Goal: Task Accomplishment & Management: Complete application form

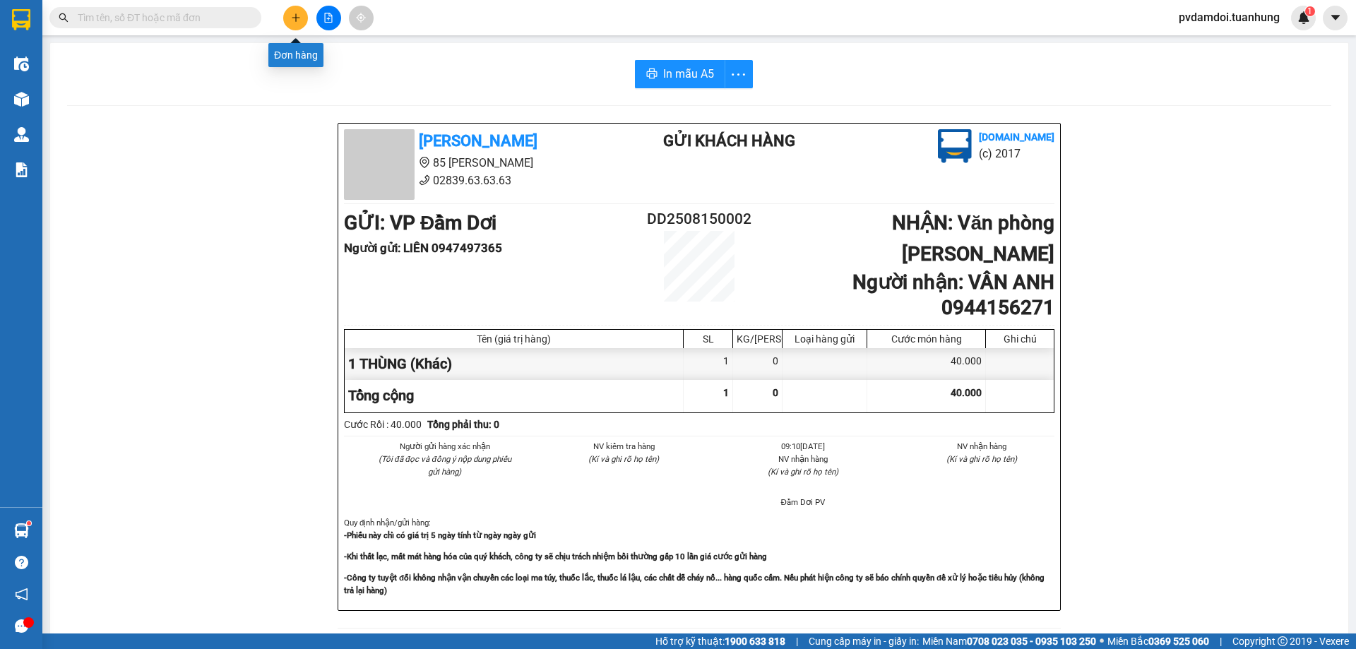
click at [303, 9] on button at bounding box center [295, 18] width 25 height 25
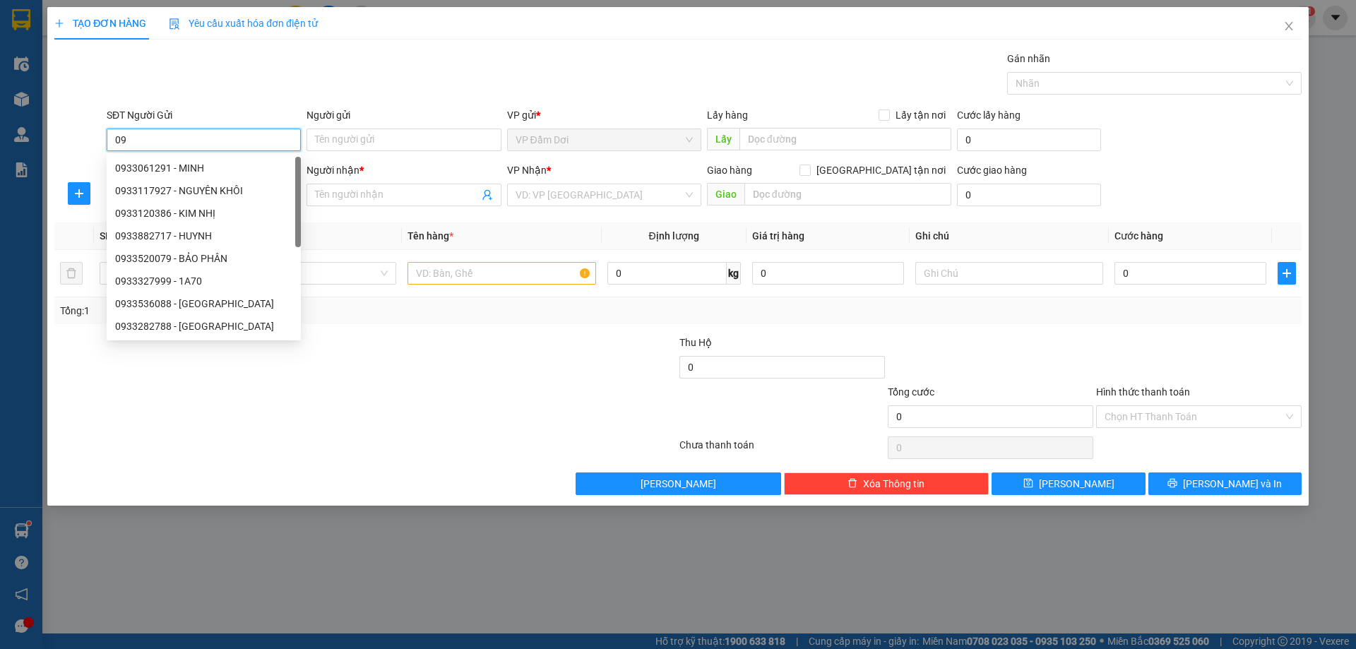
type input "0"
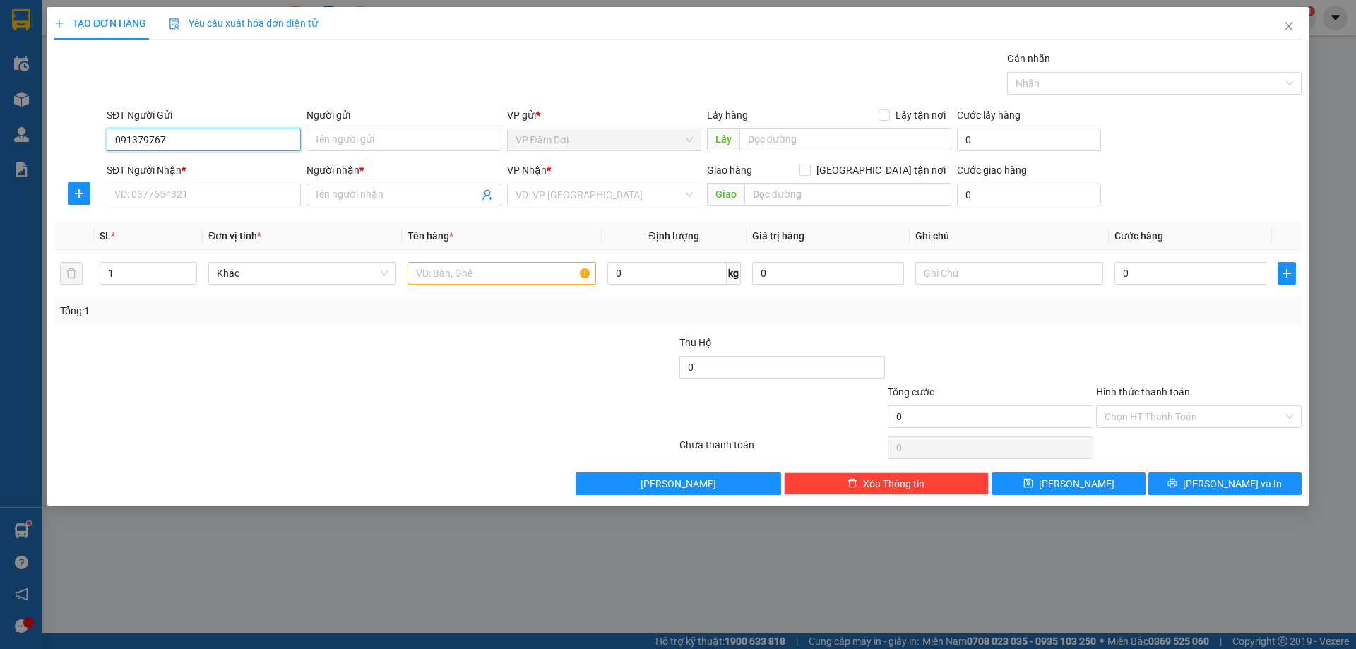
type input "0913797678"
click at [215, 167] on div "0913797678 - THI" at bounding box center [203, 168] width 177 height 16
type input "THI"
type input "0913797678"
click at [211, 190] on input "SĐT Người Nhận *" at bounding box center [204, 195] width 194 height 23
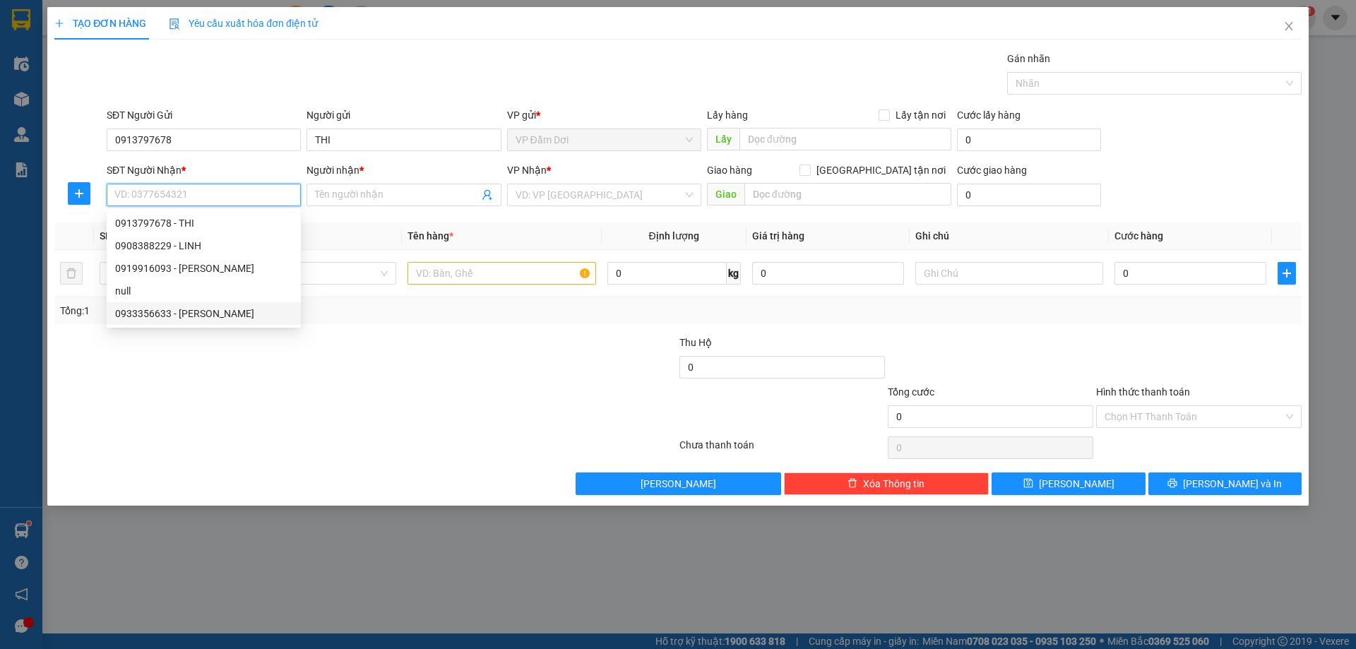
click at [177, 311] on div "0933356633 - [PERSON_NAME]" at bounding box center [203, 314] width 177 height 16
type input "0933356633"
type input "VÂN"
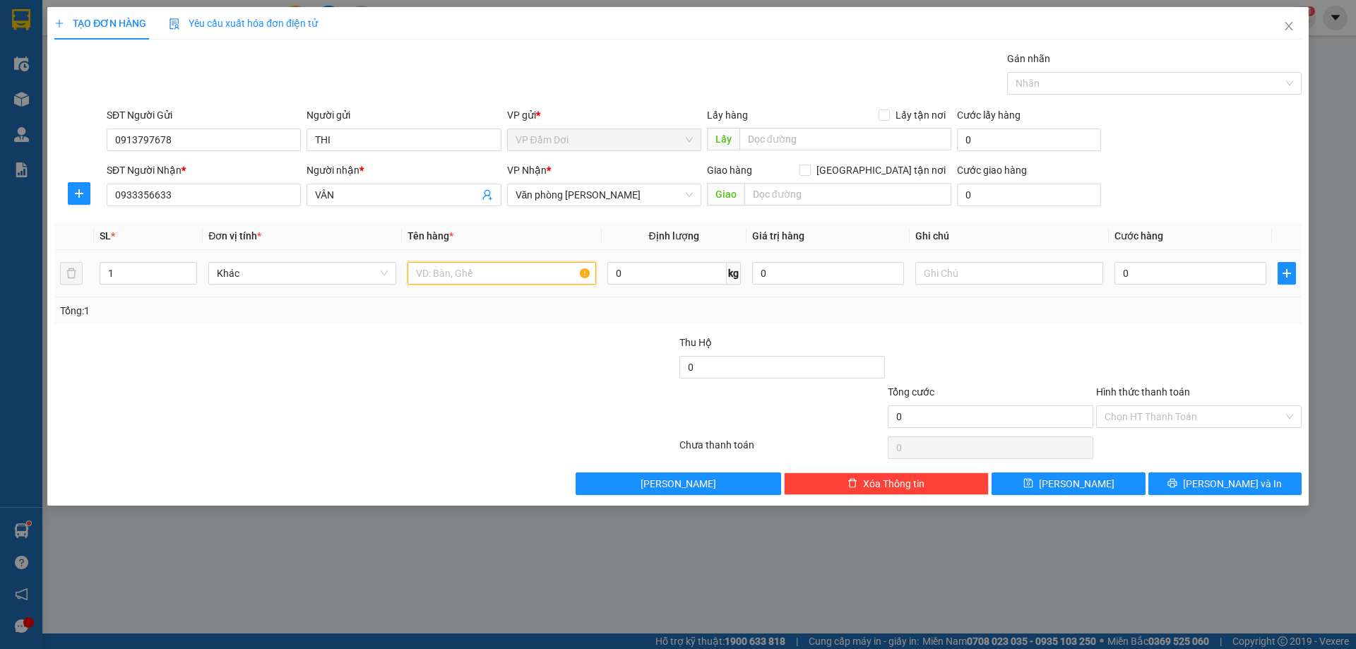
click at [427, 278] on input "text" at bounding box center [501, 273] width 188 height 23
type input "1 TÚI NILONG"
click at [1169, 276] on input "0" at bounding box center [1190, 273] width 152 height 23
type input "003"
type input "3"
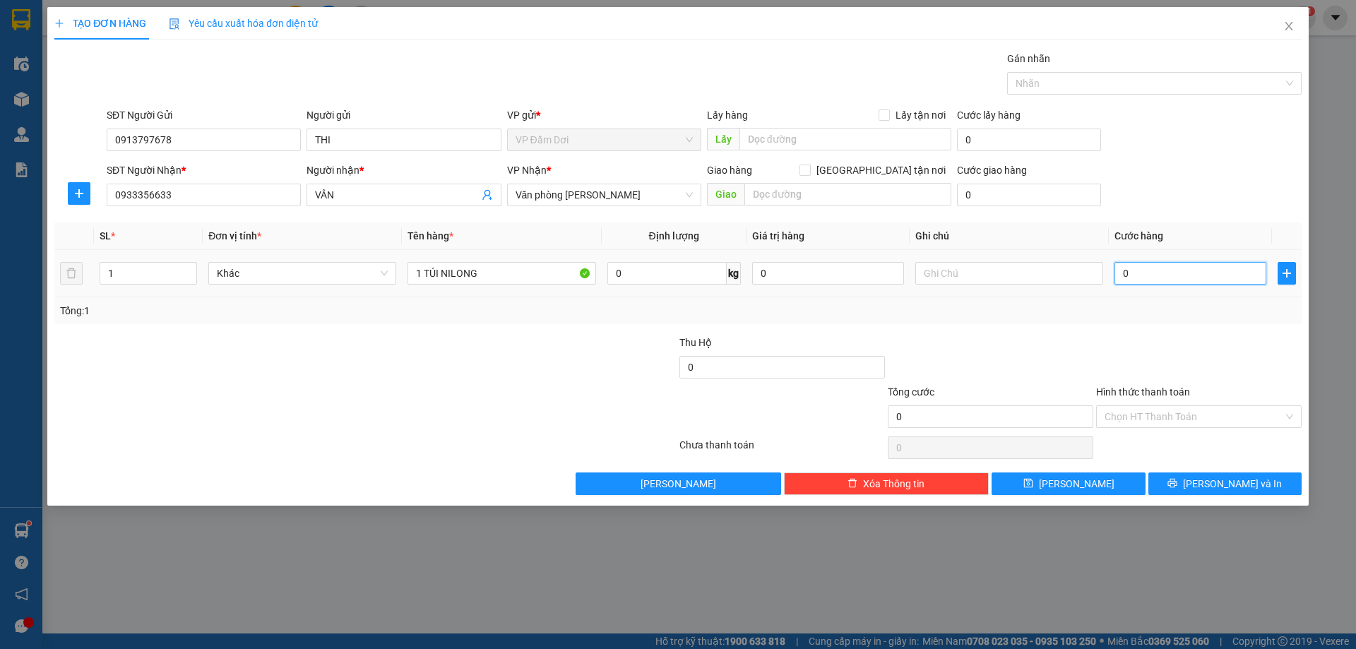
type input "3"
type input "0.030"
type input "30"
click at [1133, 411] on input "Hình thức thanh toán" at bounding box center [1194, 416] width 179 height 21
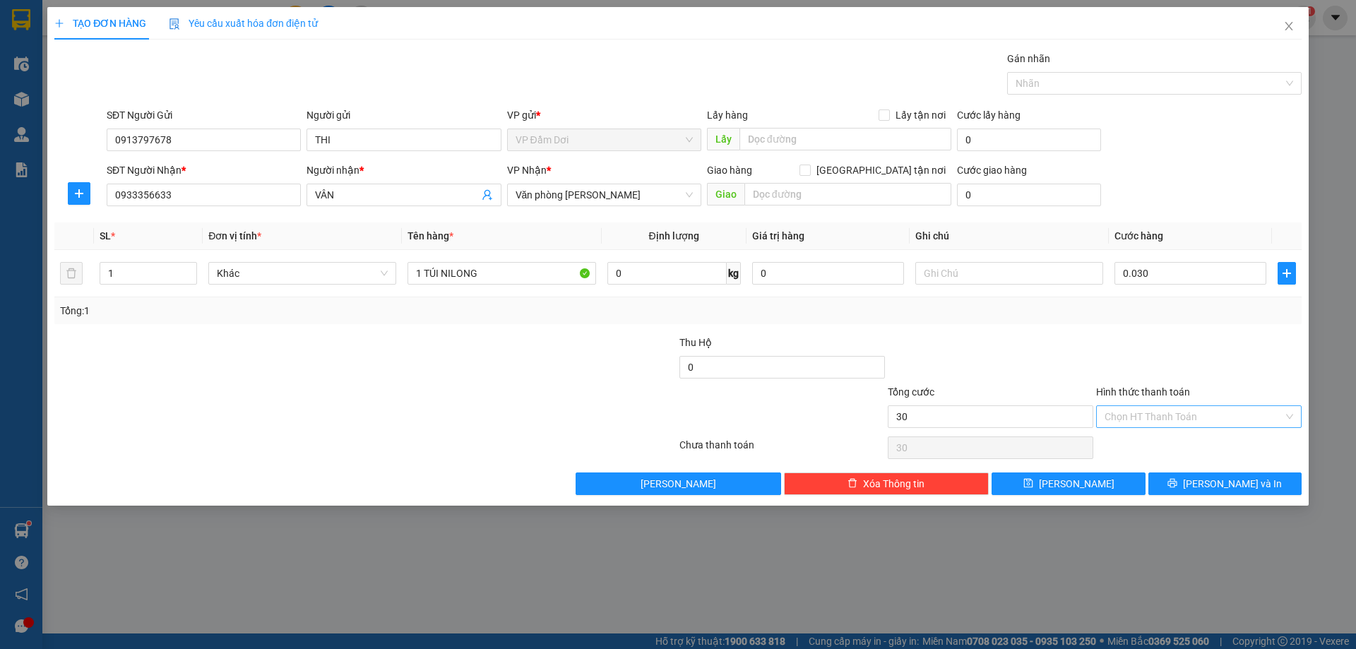
type input "30.000"
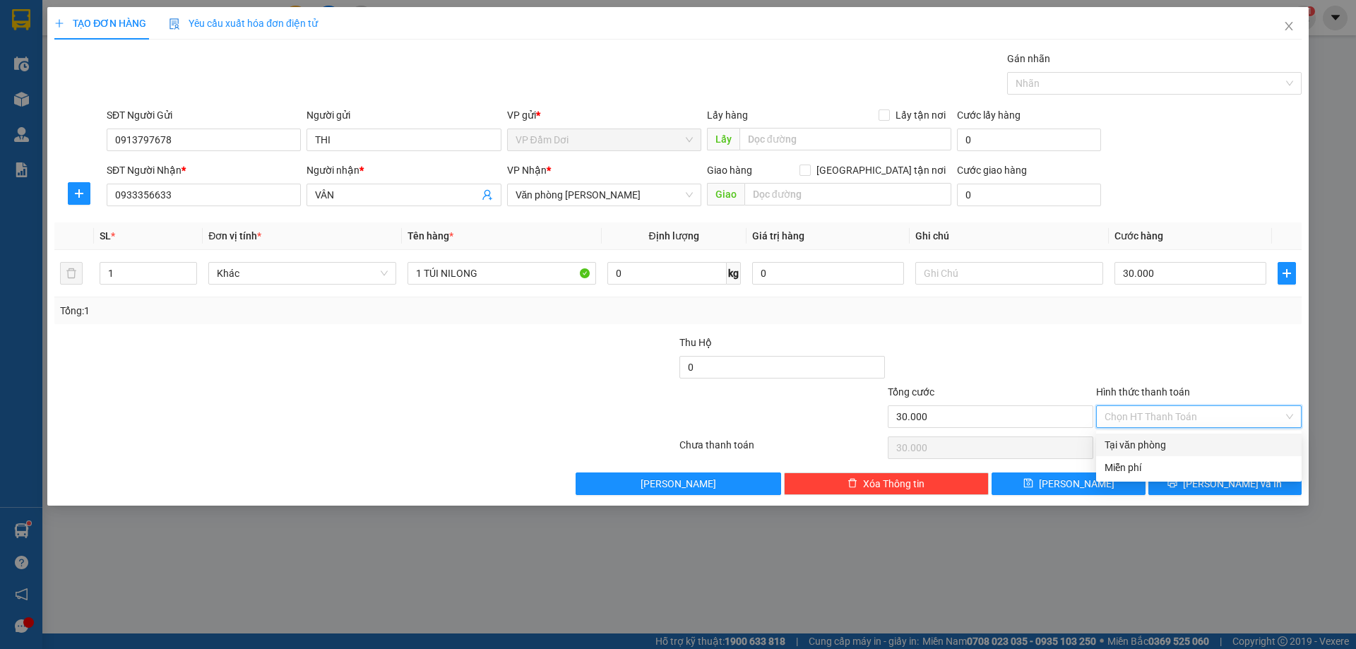
click at [1198, 442] on div "Tại văn phòng" at bounding box center [1199, 445] width 189 height 16
type input "0"
click at [1177, 489] on span "printer" at bounding box center [1172, 483] width 10 height 11
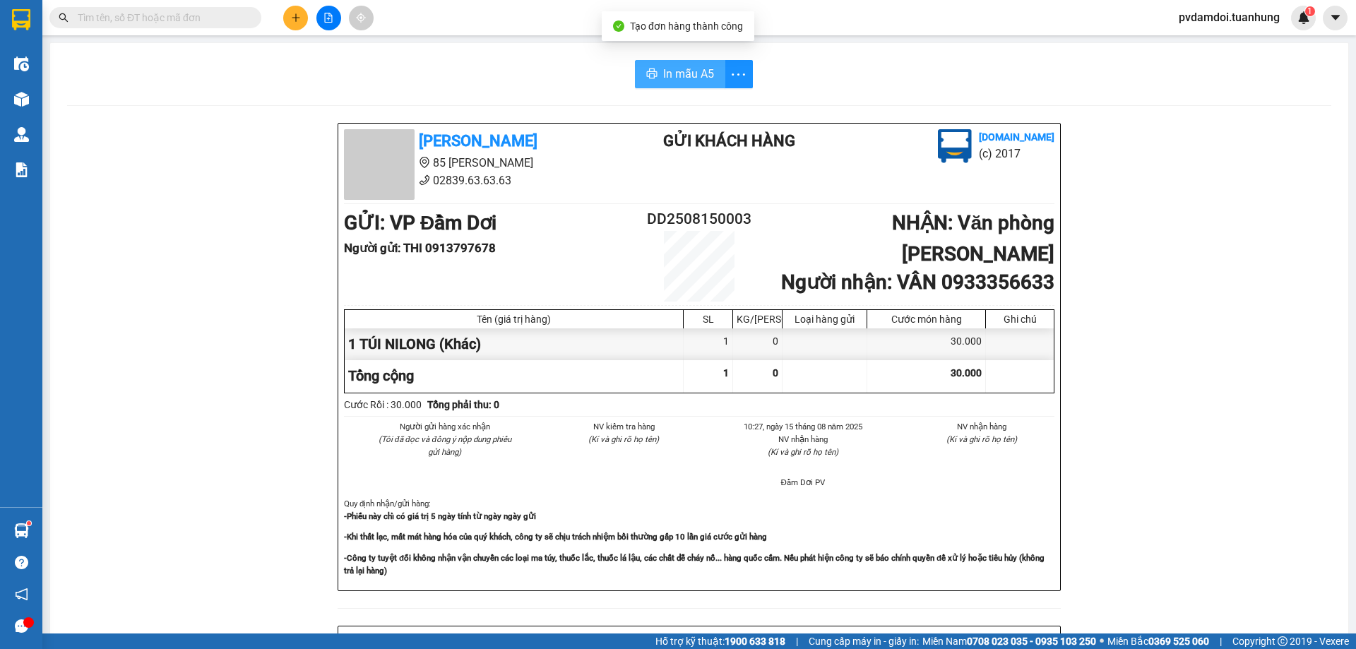
click at [705, 80] on span "In mẫu A5" at bounding box center [688, 74] width 51 height 18
